Goal: Information Seeking & Learning: Check status

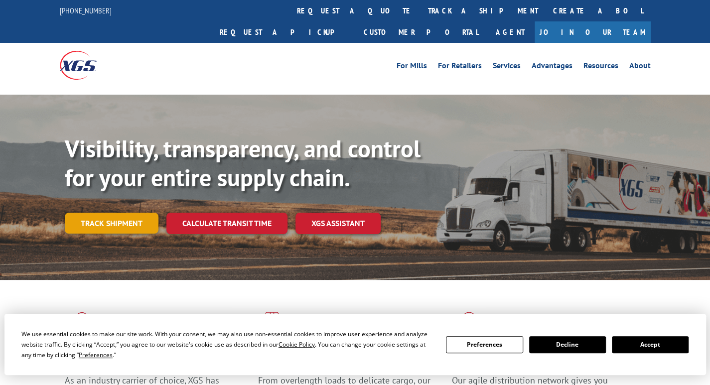
click at [107, 213] on link "Track shipment" at bounding box center [112, 223] width 94 height 21
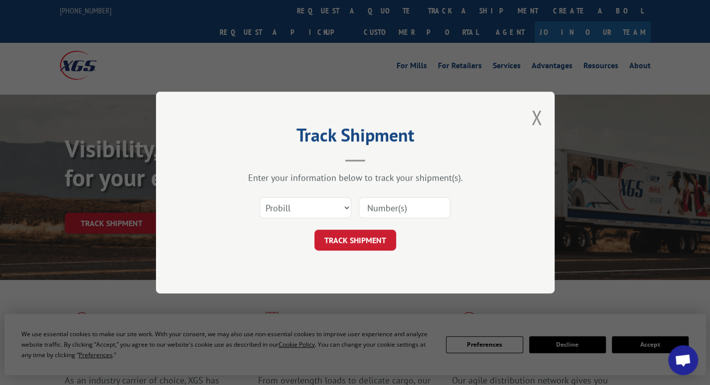
click at [399, 212] on input at bounding box center [404, 207] width 92 height 21
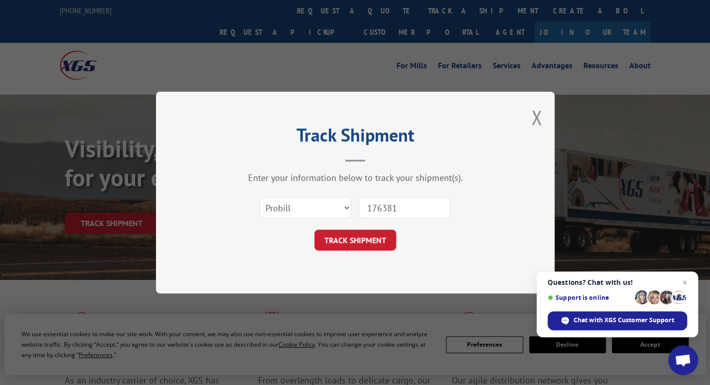
type input "1763819"
click button "TRACK SHIPMENT" at bounding box center [355, 240] width 82 height 21
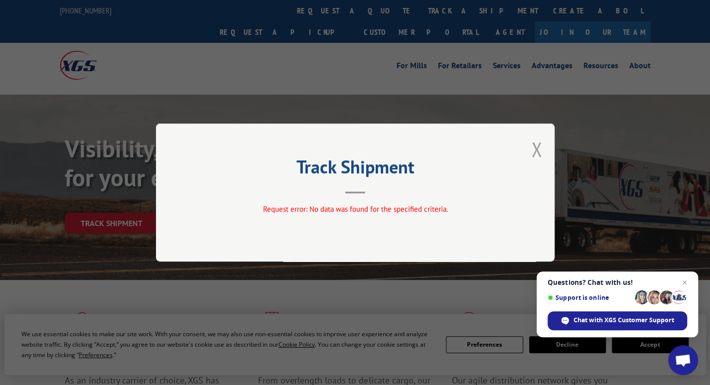
click at [541, 153] on button "Close modal" at bounding box center [536, 149] width 11 height 26
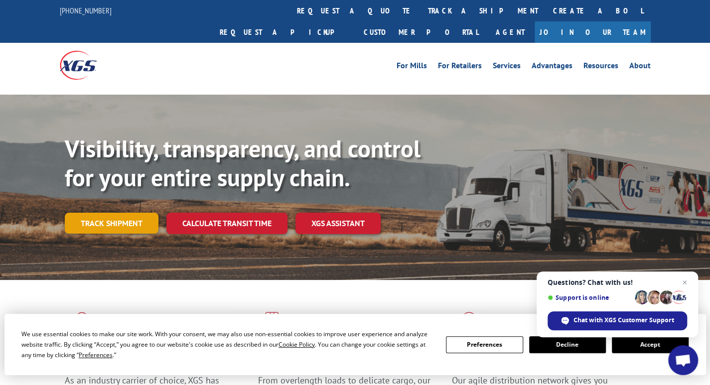
click at [117, 213] on link "Track shipment" at bounding box center [112, 223] width 94 height 21
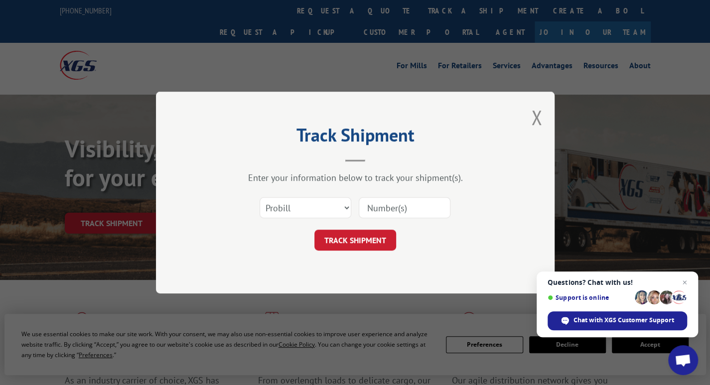
click at [416, 217] on input at bounding box center [404, 207] width 92 height 21
type input "1766426"
click button "TRACK SHIPMENT" at bounding box center [355, 240] width 82 height 21
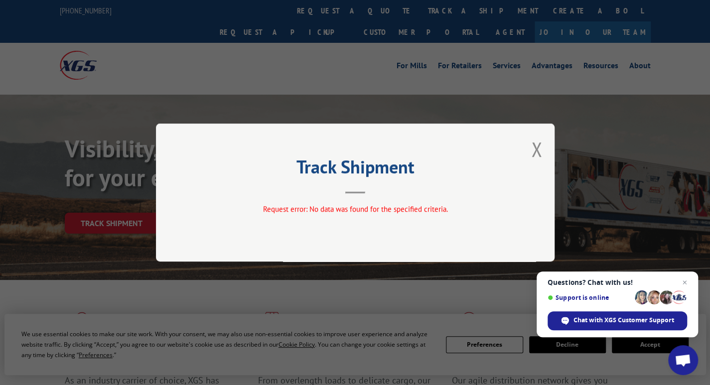
click at [527, 146] on div "Track Shipment Request error: No data was found for the specified criteria." at bounding box center [355, 192] width 398 height 138
click at [536, 154] on button "Close modal" at bounding box center [536, 149] width 11 height 26
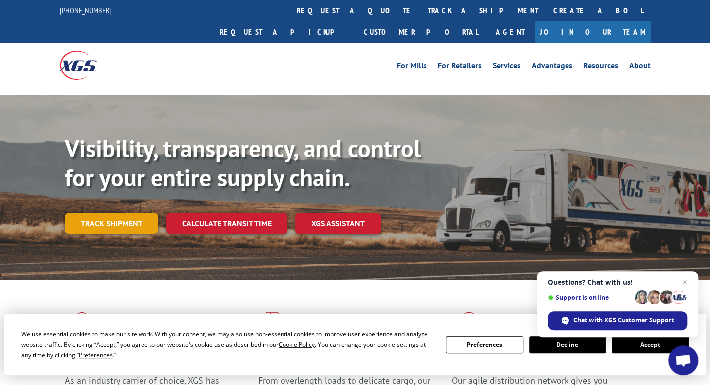
click at [120, 213] on link "Track shipment" at bounding box center [112, 223] width 94 height 21
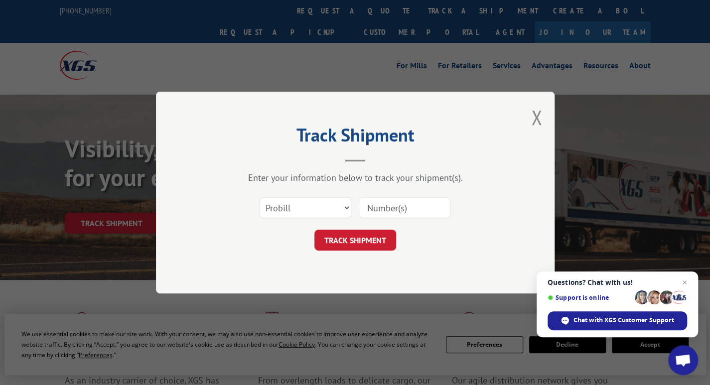
click at [416, 202] on input at bounding box center [404, 207] width 92 height 21
type input "17664426"
click button "TRACK SHIPMENT" at bounding box center [355, 240] width 82 height 21
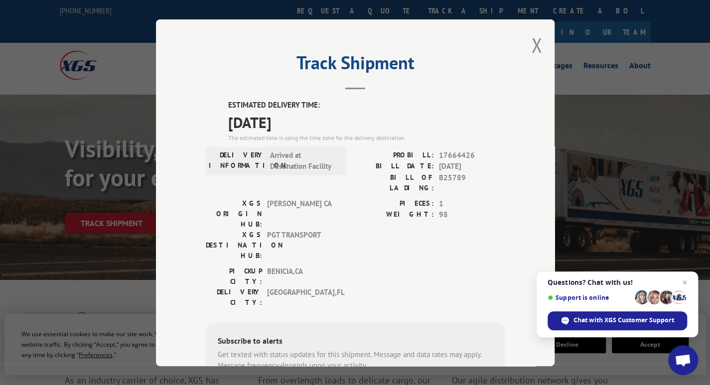
click at [526, 39] on div "Track Shipment ESTIMATED DELIVERY TIME: [DATE] The estimated time is using the …" at bounding box center [355, 192] width 398 height 347
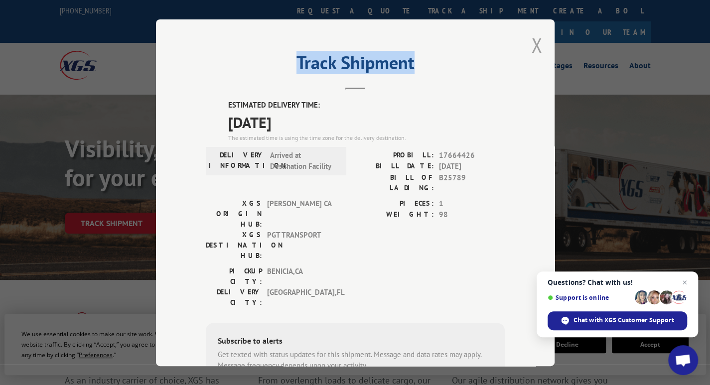
click at [537, 46] on div "Track Shipment ESTIMATED DELIVERY TIME: [DATE] The estimated time is using the …" at bounding box center [355, 192] width 398 height 347
click at [532, 44] on button "Close modal" at bounding box center [536, 45] width 11 height 26
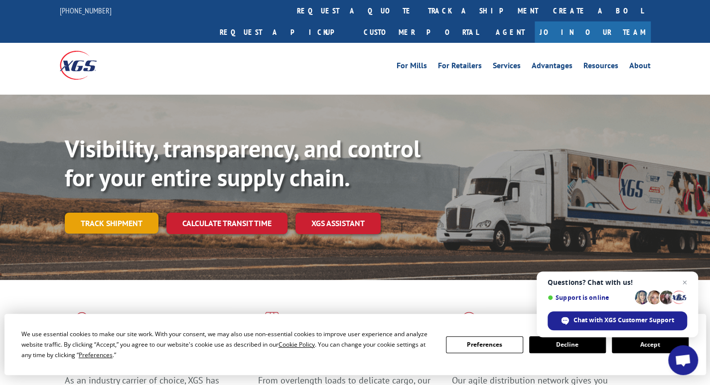
click at [111, 213] on link "Track shipment" at bounding box center [112, 223] width 94 height 21
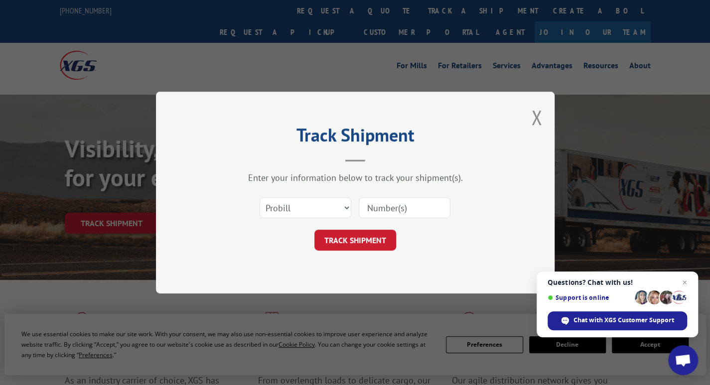
click at [415, 209] on input at bounding box center [404, 207] width 92 height 21
type input "17688398"
click button "TRACK SHIPMENT" at bounding box center [355, 240] width 82 height 21
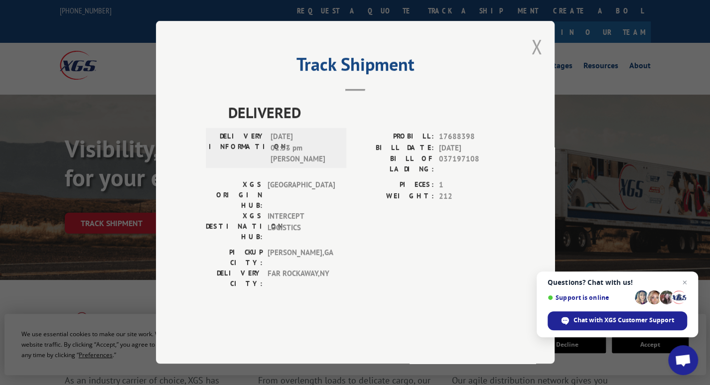
click at [535, 60] on button "Close modal" at bounding box center [536, 46] width 11 height 26
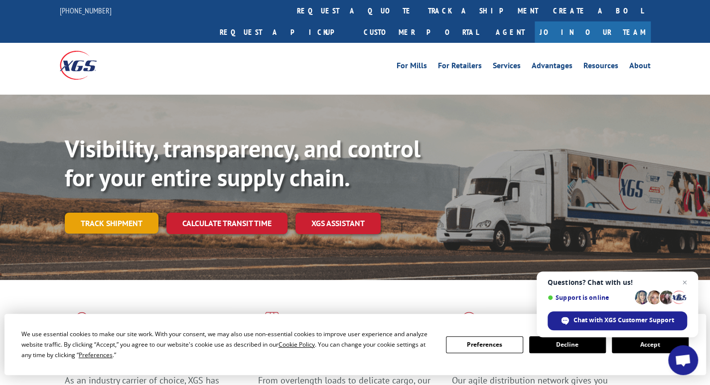
click at [100, 213] on link "Track shipment" at bounding box center [112, 223] width 94 height 21
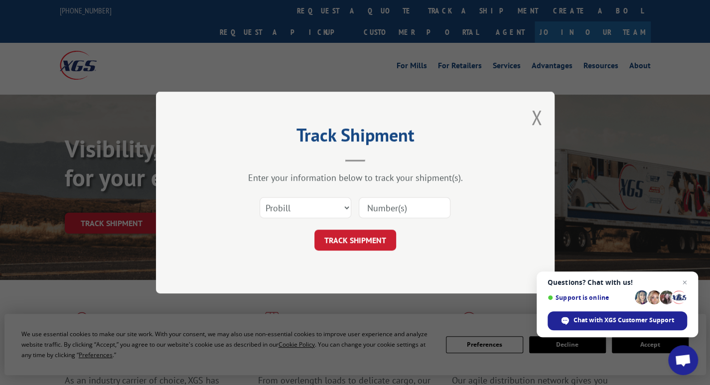
click at [439, 211] on input at bounding box center [404, 207] width 92 height 21
type input "17693819"
click button "TRACK SHIPMENT" at bounding box center [355, 240] width 82 height 21
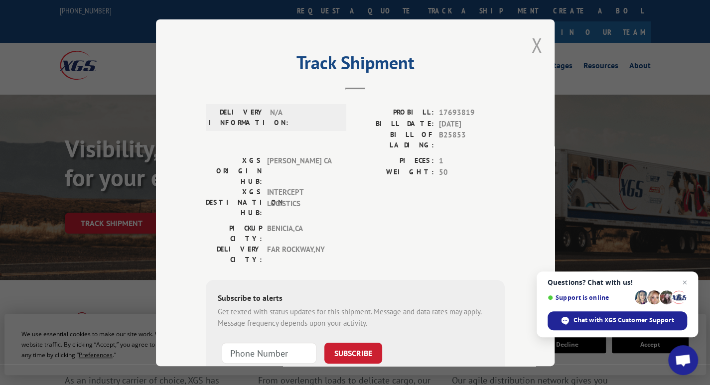
click at [531, 42] on button "Close modal" at bounding box center [536, 45] width 11 height 26
